Goal: Task Accomplishment & Management: Manage account settings

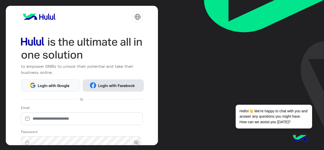
click at [119, 83] on span "Login with Facebook" at bounding box center [116, 86] width 40 height 6
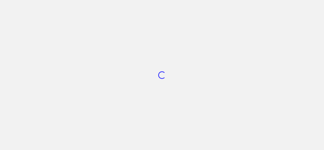
click at [106, 89] on div "Loading..." at bounding box center [162, 75] width 324 height 150
